Goal: Information Seeking & Learning: Check status

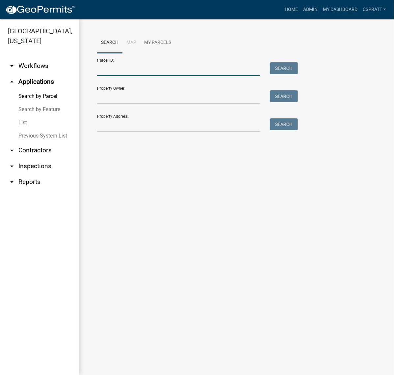
click at [119, 76] on input "Parcel ID:" at bounding box center [178, 69] width 163 height 14
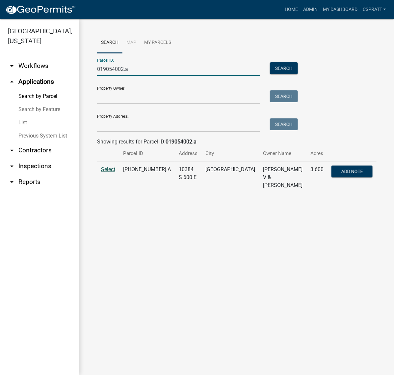
click at [111, 172] on span "Select" at bounding box center [108, 169] width 14 height 6
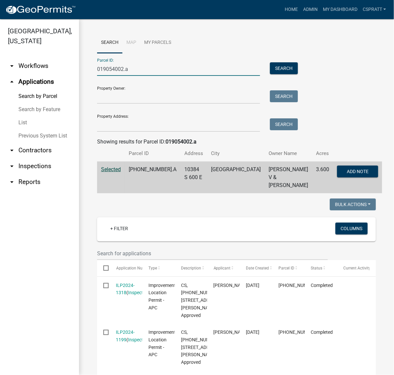
drag, startPoint x: 125, startPoint y: 74, endPoint x: 50, endPoint y: 75, distance: 74.8
click at [50, 75] on div "Kosciusko County, Indiana arrow_drop_down Workflows List arrow_drop_up Applicat…" at bounding box center [197, 196] width 394 height 355
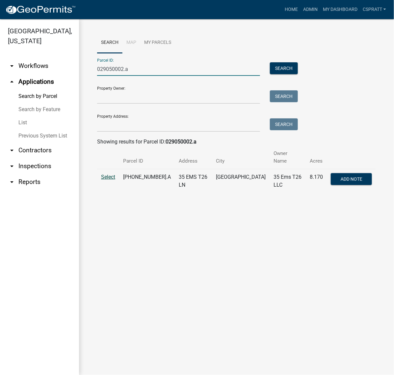
type input "029050002.a"
click at [114, 180] on span "Select" at bounding box center [108, 177] width 14 height 6
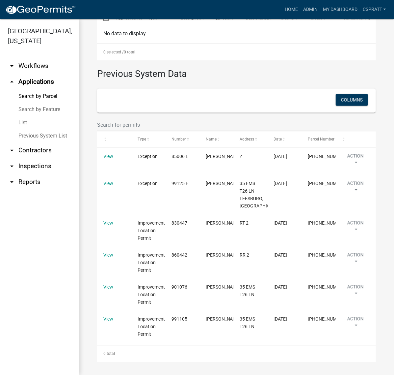
scroll to position [329, 0]
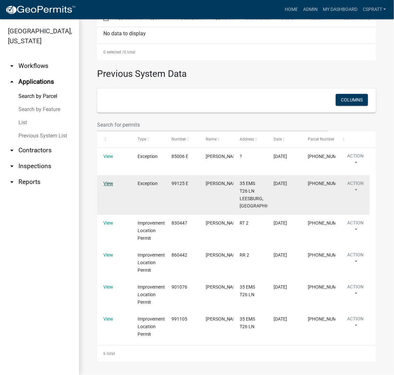
click at [113, 186] on link "View" at bounding box center [108, 183] width 10 height 5
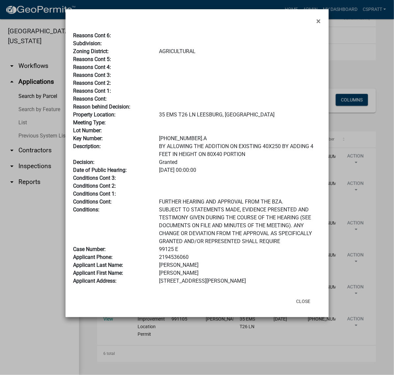
scroll to position [36, 0]
click at [299, 307] on button "Close" at bounding box center [303, 301] width 25 height 12
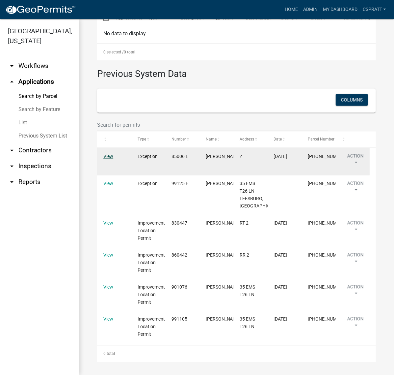
click at [106, 154] on link "View" at bounding box center [108, 156] width 10 height 5
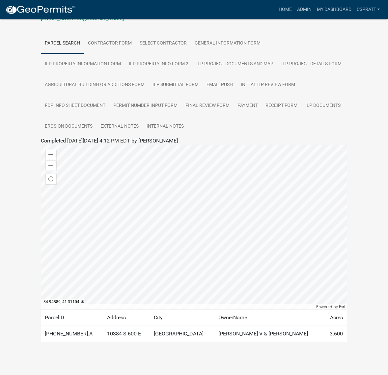
scroll to position [82, 0]
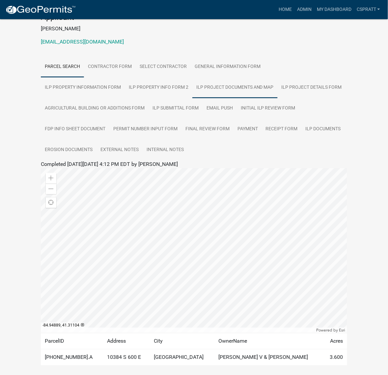
click at [278, 98] on link "ILP Project Documents and Map" at bounding box center [234, 87] width 85 height 21
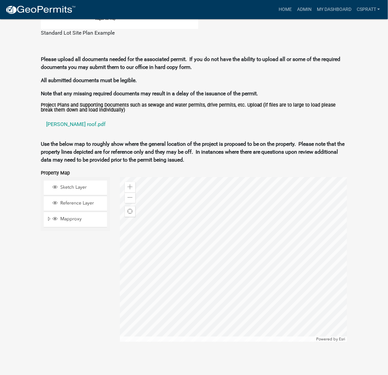
scroll to position [678, 0]
click at [76, 132] on link "latham roof.pdf" at bounding box center [194, 124] width 306 height 16
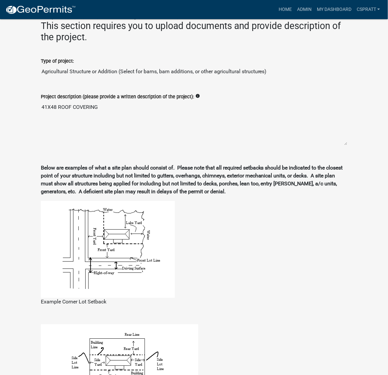
scroll to position [65, 0]
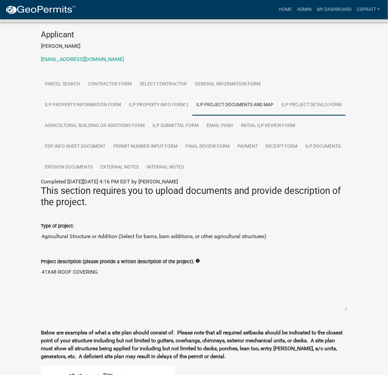
click at [278, 116] on link "ILP Project Details Form" at bounding box center [312, 105] width 68 height 21
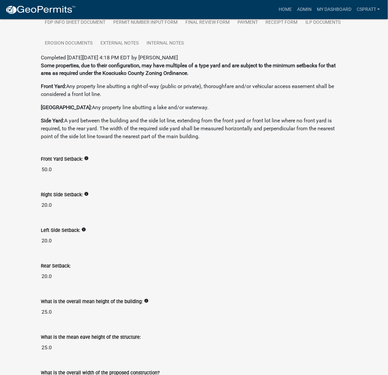
scroll to position [66, 0]
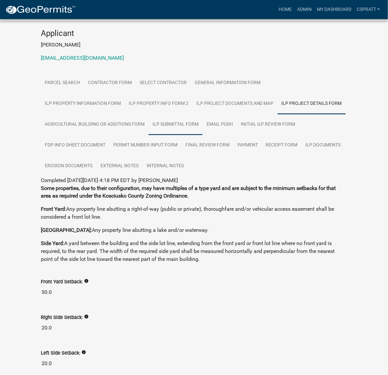
click at [203, 135] on link "ILP Submittal Form" at bounding box center [176, 124] width 54 height 21
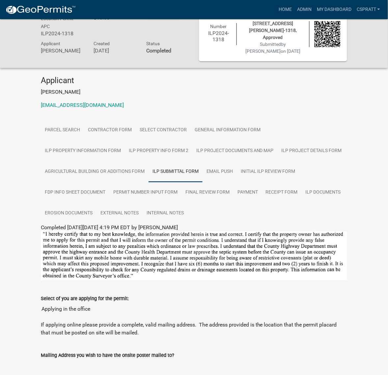
scroll to position [60, 0]
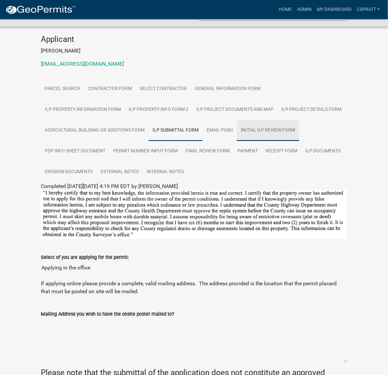
click at [237, 141] on link "Initial ILP Review Form" at bounding box center [268, 130] width 63 height 21
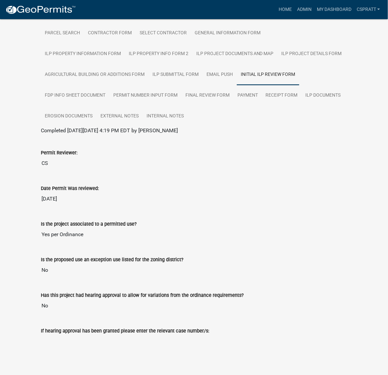
scroll to position [101, 0]
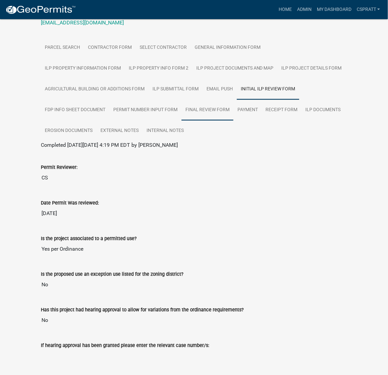
click at [182, 121] on link "Final Review Form" at bounding box center [208, 109] width 52 height 21
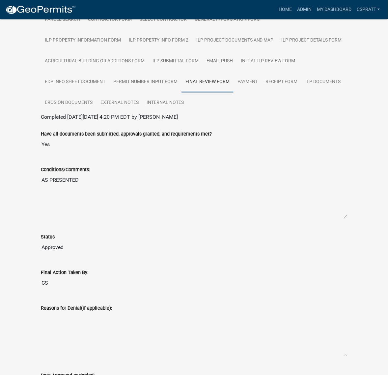
scroll to position [115, 0]
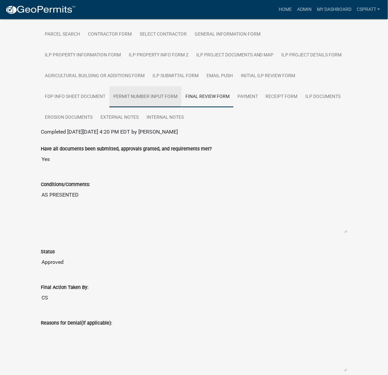
click at [182, 107] on link "Permit Number Input Form" at bounding box center [145, 96] width 72 height 21
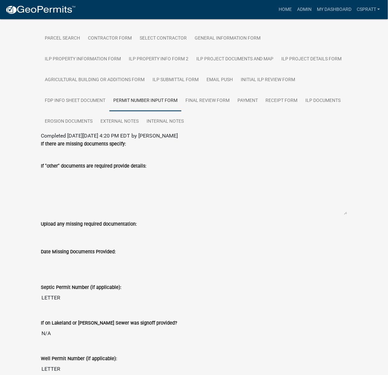
scroll to position [41, 0]
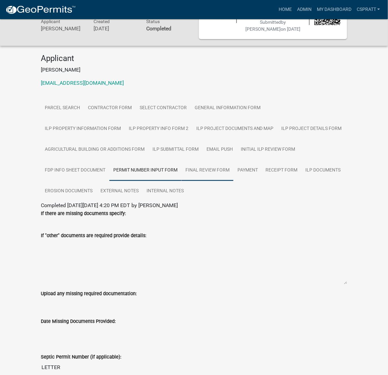
click at [182, 181] on link "Final Review Form" at bounding box center [208, 170] width 52 height 21
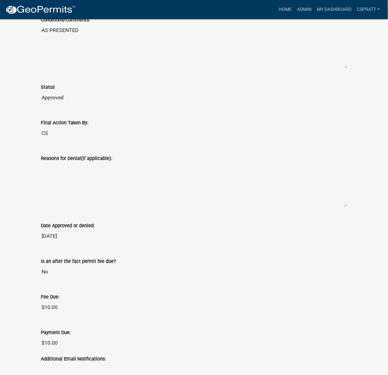
scroll to position [115, 0]
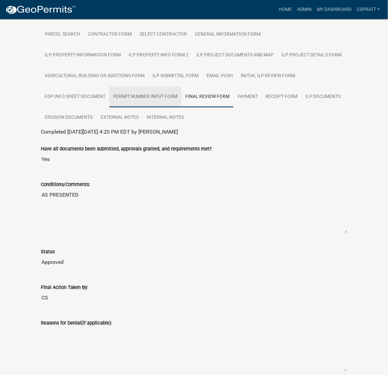
click at [182, 107] on link "Permit Number Input Form" at bounding box center [145, 96] width 72 height 21
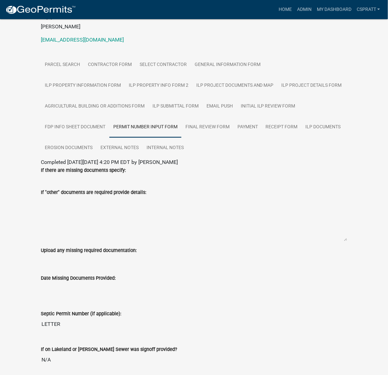
scroll to position [64, 0]
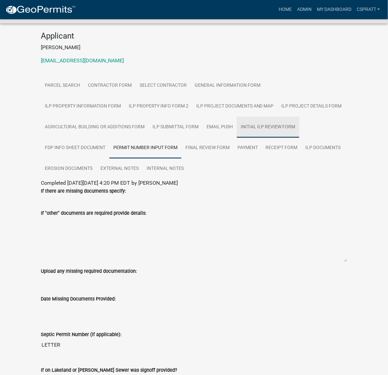
click at [237, 138] on link "Initial ILP Review Form" at bounding box center [268, 127] width 63 height 21
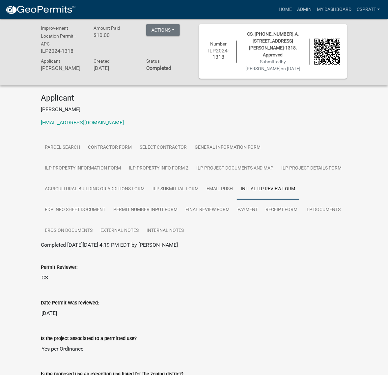
scroll to position [0, 0]
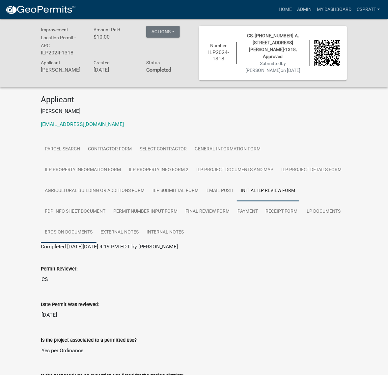
click at [97, 243] on link "Erosion Documents" at bounding box center [69, 232] width 56 height 21
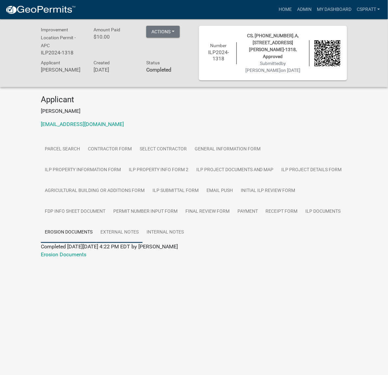
click at [97, 243] on link "External Notes" at bounding box center [120, 232] width 46 height 21
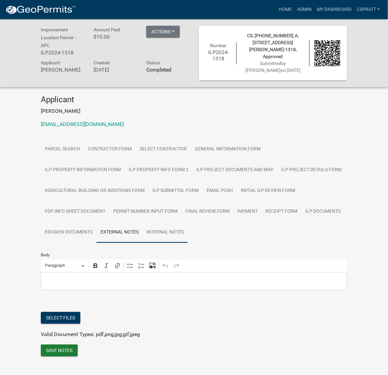
click at [143, 243] on link "Internal Notes" at bounding box center [165, 232] width 45 height 21
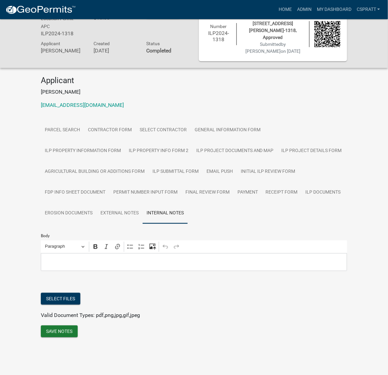
scroll to position [121, 0]
click at [302, 182] on link "ILP Documents" at bounding box center [323, 192] width 43 height 21
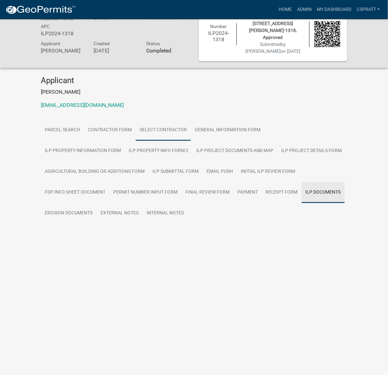
scroll to position [19, 0]
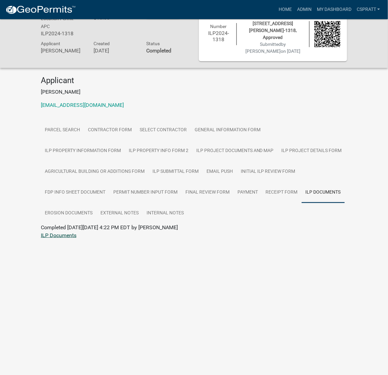
click at [71, 238] on link "ILP Documents" at bounding box center [59, 235] width 36 height 6
click at [278, 161] on link "ILP Project Documents and Map" at bounding box center [234, 150] width 85 height 21
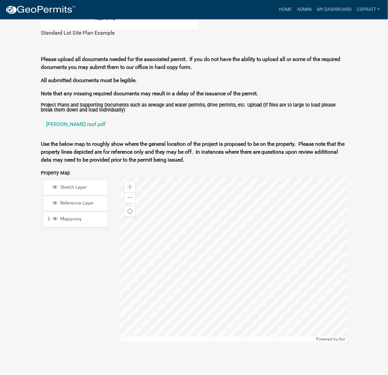
scroll to position [760, 0]
click at [75, 132] on link "latham roof.pdf" at bounding box center [194, 124] width 306 height 16
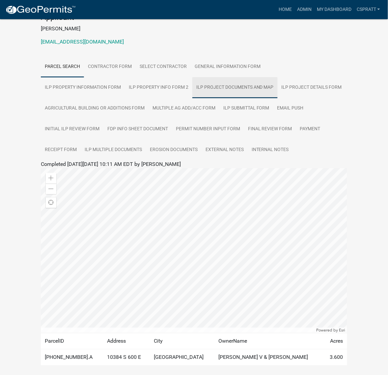
click at [274, 98] on link "ILP Project Documents and Map" at bounding box center [234, 87] width 85 height 21
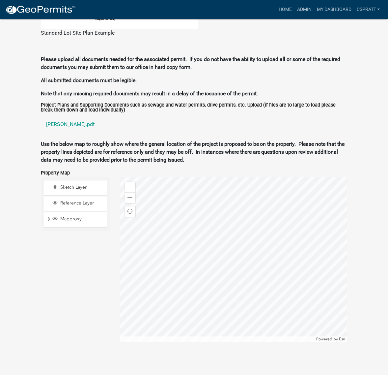
scroll to position [700, 0]
click at [64, 132] on link "[PERSON_NAME].pdf" at bounding box center [194, 124] width 306 height 16
click at [276, 14] on link "Home" at bounding box center [285, 9] width 18 height 13
